Goal: Check status: Check status

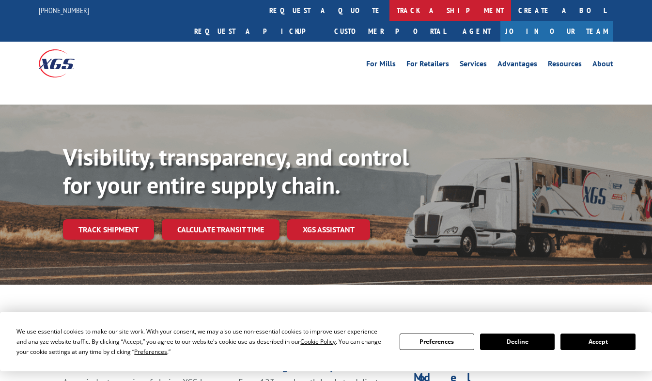
click at [389, 11] on link "track a shipment" at bounding box center [450, 10] width 122 height 21
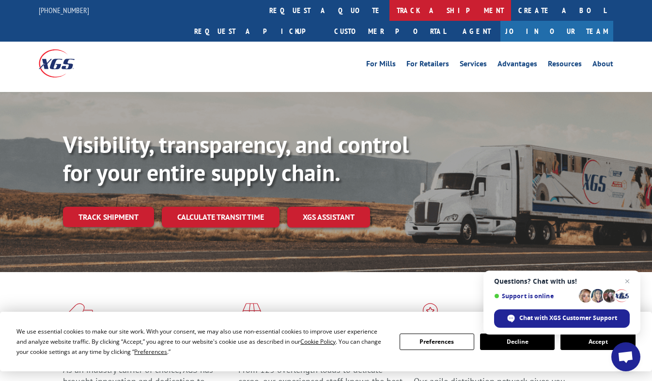
click at [389, 10] on link "track a shipment" at bounding box center [450, 10] width 122 height 21
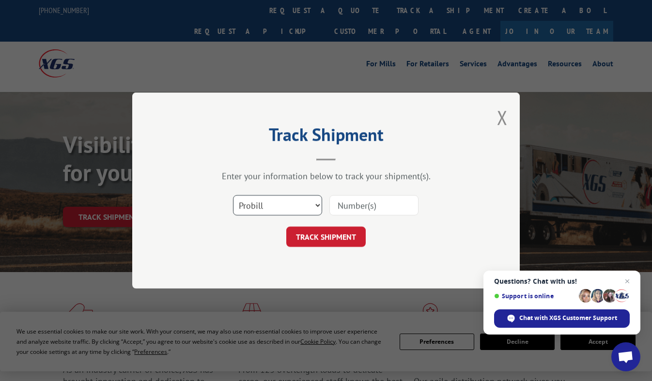
click at [275, 206] on select "Select category... Probill BOL PO" at bounding box center [277, 205] width 89 height 20
select select "bol"
click at [233, 195] on select "Select category... Probill BOL PO" at bounding box center [277, 205] width 89 height 20
click at [348, 210] on input at bounding box center [373, 205] width 89 height 20
type input "29977"
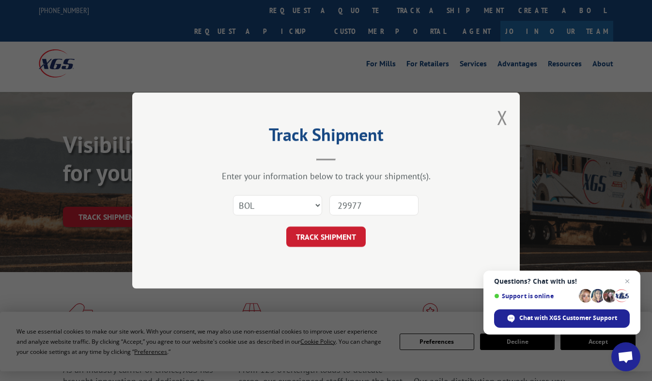
click button "TRACK SHIPMENT" at bounding box center [325, 237] width 79 height 20
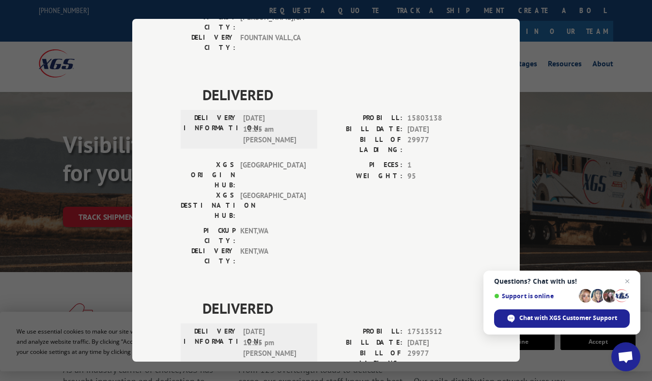
scroll to position [245, 0]
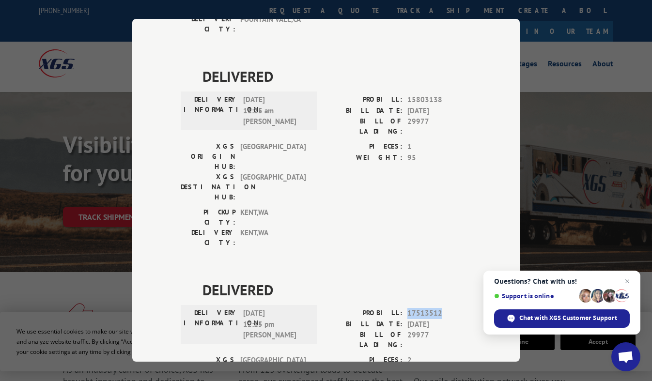
drag, startPoint x: 440, startPoint y: 201, endPoint x: 402, endPoint y: 203, distance: 38.8
click at [402, 308] on div "PROBILL: 17513512" at bounding box center [398, 313] width 145 height 11
copy span "17513512"
click at [544, 112] on div "Track Shipment DELIVERED DELIVERY INFORMATION: [DATE] 12:46 pm [PERSON_NAME] PR…" at bounding box center [326, 190] width 652 height 381
drag, startPoint x: 56, startPoint y: 79, endPoint x: 66, endPoint y: 77, distance: 10.4
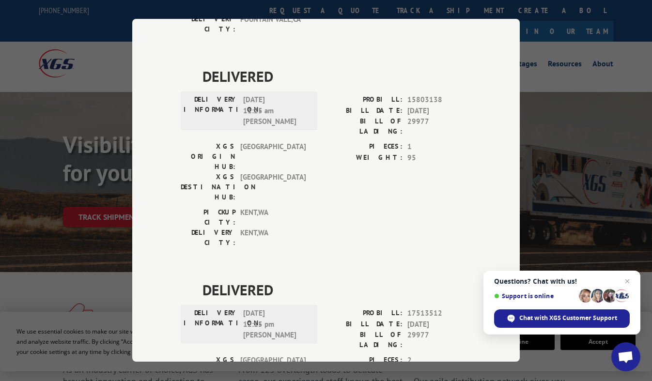
click at [56, 79] on div "Track Shipment DELIVERED DELIVERY INFORMATION: [DATE] 12:46 pm [PERSON_NAME] PR…" at bounding box center [326, 190] width 652 height 381
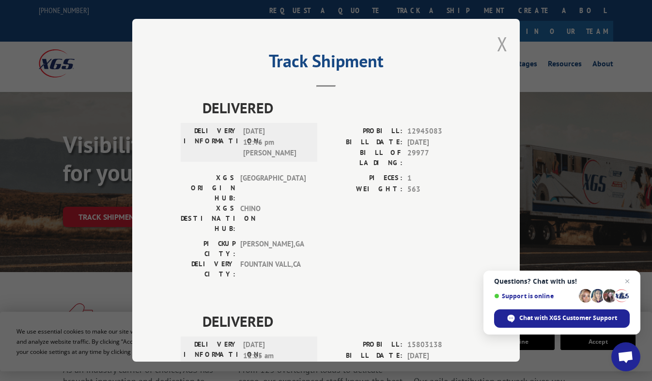
click at [497, 42] on button "Close modal" at bounding box center [502, 44] width 11 height 26
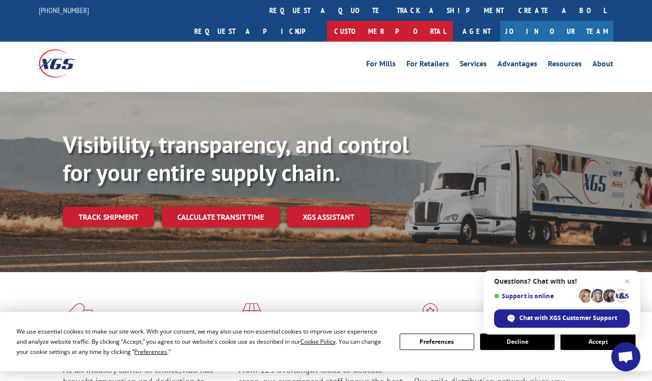
click at [453, 21] on link "Customer Portal" at bounding box center [390, 31] width 126 height 21
